Goal: Information Seeking & Learning: Compare options

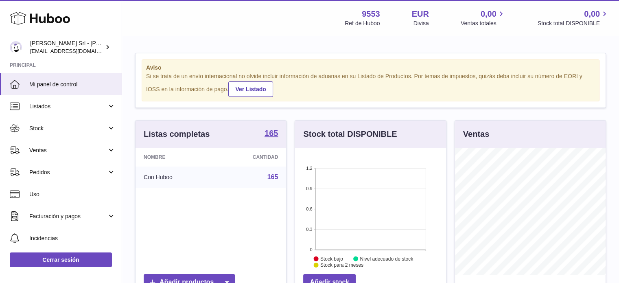
scroll to position [127, 151]
click at [267, 131] on strong "165" at bounding box center [270, 133] width 13 height 8
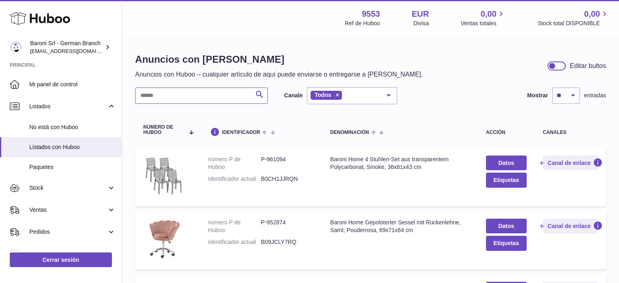
click at [236, 98] on input "text" at bounding box center [201, 95] width 133 height 16
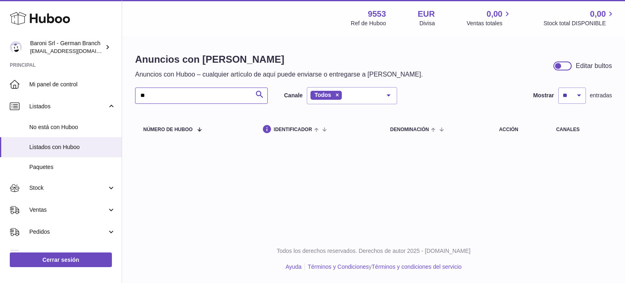
type input "*"
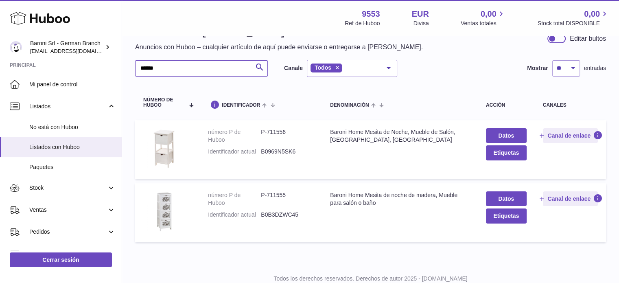
scroll to position [13, 0]
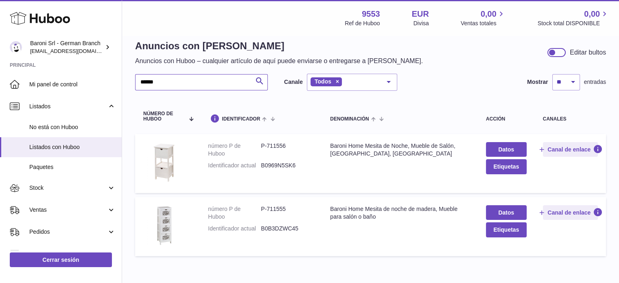
type input "******"
click at [200, 57] on p "Anuncios con Huboo – cualquier artículo de aquí puede enviarse o entregarse a […" at bounding box center [279, 61] width 288 height 9
click at [192, 78] on input "******" at bounding box center [201, 82] width 133 height 16
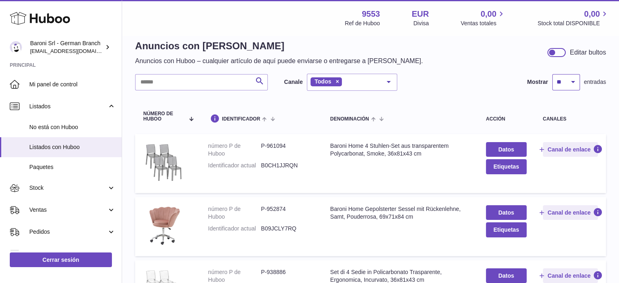
click at [568, 83] on select "** ** ** ***" at bounding box center [566, 82] width 28 height 16
select select "***"
click at [552, 74] on select "** ** ** ***" at bounding box center [566, 82] width 28 height 16
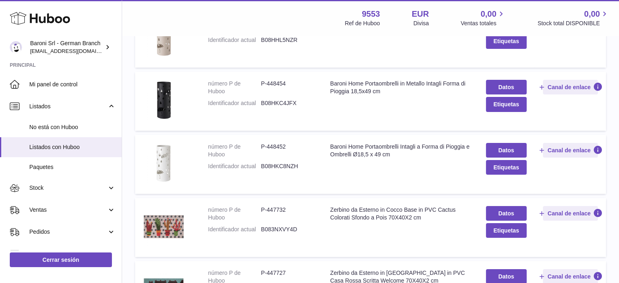
scroll to position [6361, 0]
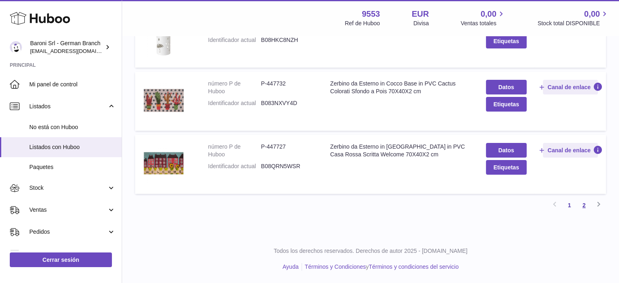
click at [583, 210] on link "2" at bounding box center [584, 205] width 15 height 15
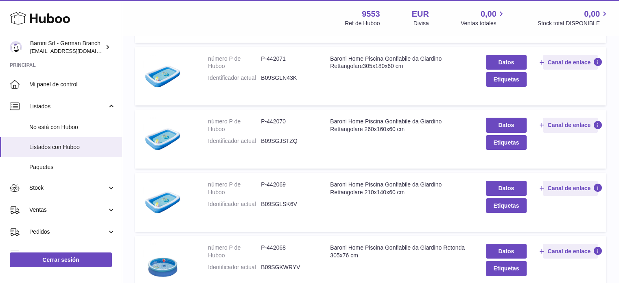
scroll to position [4046, 0]
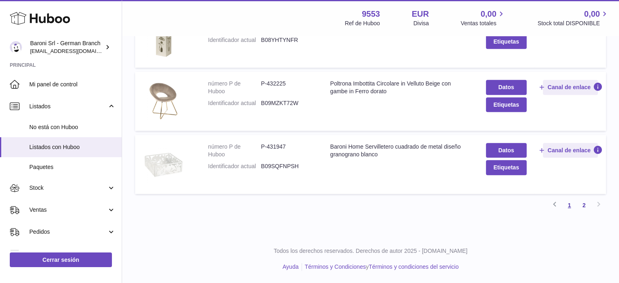
click at [564, 209] on link "1" at bounding box center [569, 205] width 15 height 15
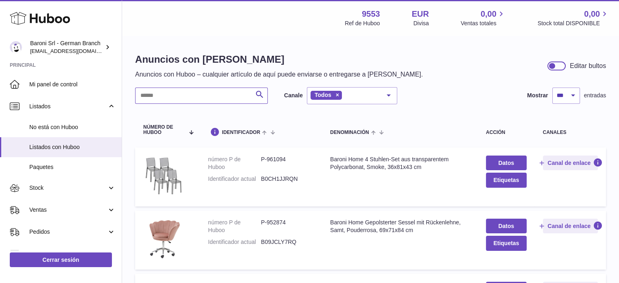
click at [225, 97] on input "text" at bounding box center [201, 95] width 133 height 16
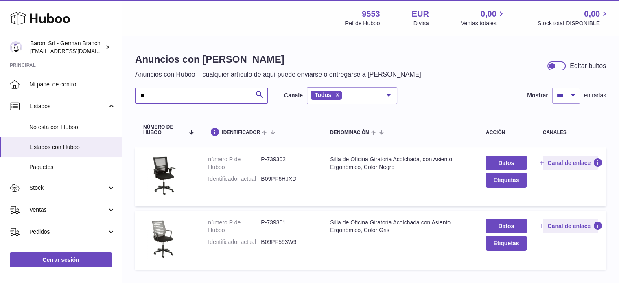
type input "*"
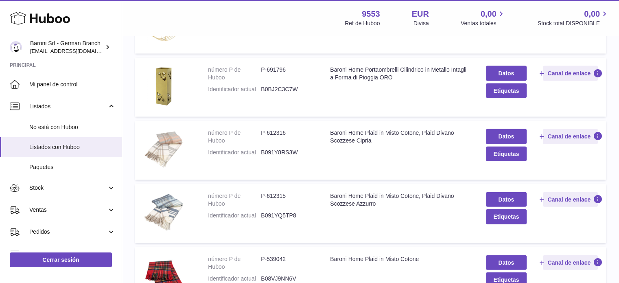
scroll to position [4879, 0]
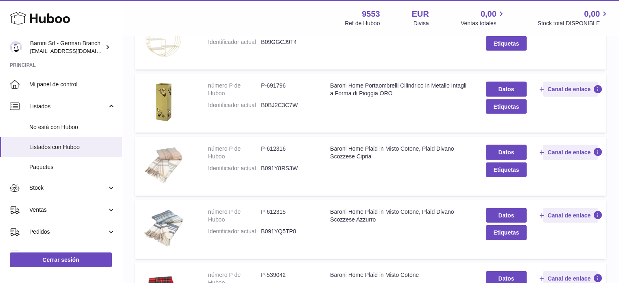
click at [176, 60] on img at bounding box center [163, 39] width 41 height 41
click at [332, 35] on div "Baroni Home Mensole da Muro, Mensole da Muro Design Rotonda" at bounding box center [400, 26] width 140 height 15
copy tr "Baroni Home Mensole da Muro, Mensole da Muro Design Rotonda"
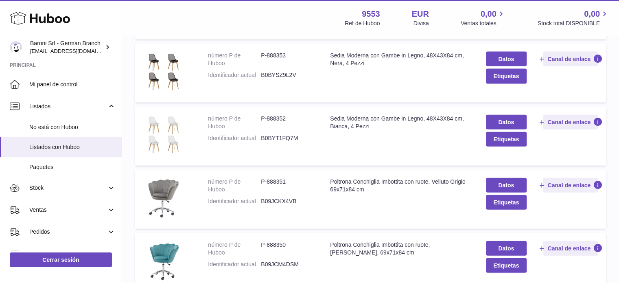
scroll to position [1770, 0]
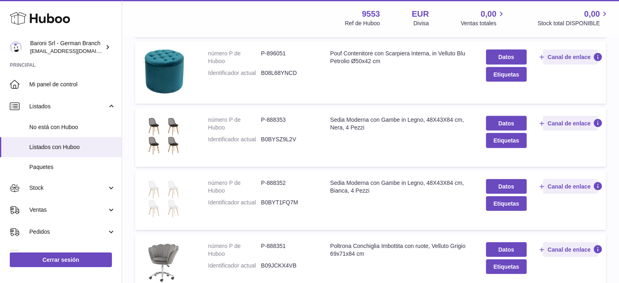
click at [161, 187] on img at bounding box center [163, 199] width 41 height 41
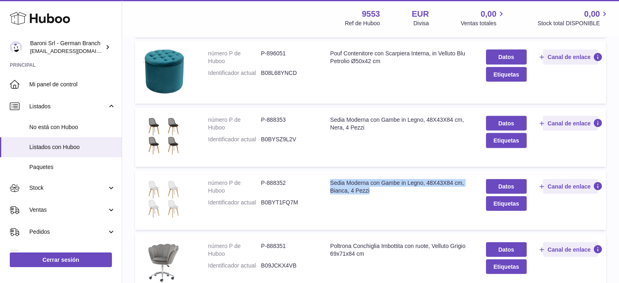
drag, startPoint x: 329, startPoint y: 180, endPoint x: 391, endPoint y: 192, distance: 63.8
click at [391, 192] on div "Sedia Moderna con Gambe in Legno, 48X43X84 cm, Bianca, 4 Pezzi" at bounding box center [400, 186] width 140 height 15
copy div "Sedia Moderna con Gambe in Legno, 48X43X84 cm, Bianca, 4 Pezzi"
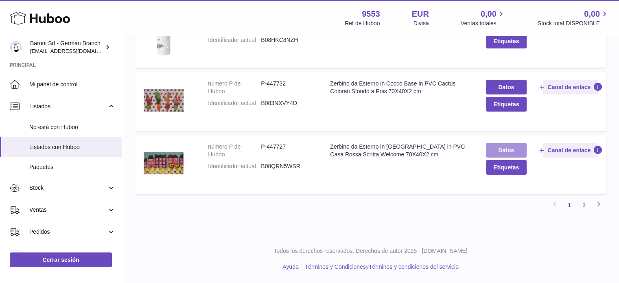
scroll to position [6361, 0]
click at [589, 206] on link "2" at bounding box center [584, 205] width 15 height 15
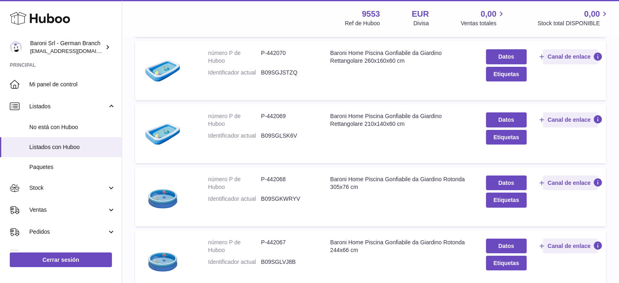
scroll to position [2868, 0]
